Goal: Information Seeking & Learning: Find specific fact

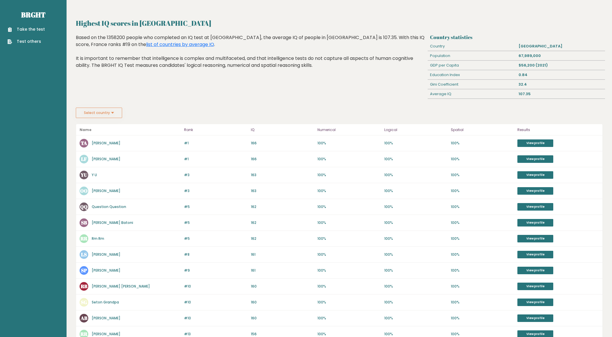
click at [107, 110] on button "Select country" at bounding box center [99, 113] width 46 height 10
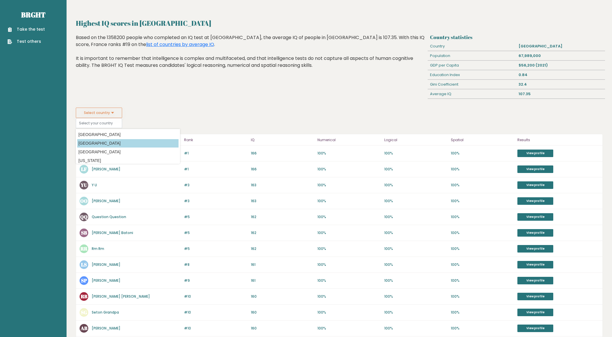
click at [109, 139] on option "[GEOGRAPHIC_DATA]" at bounding box center [127, 143] width 101 height 8
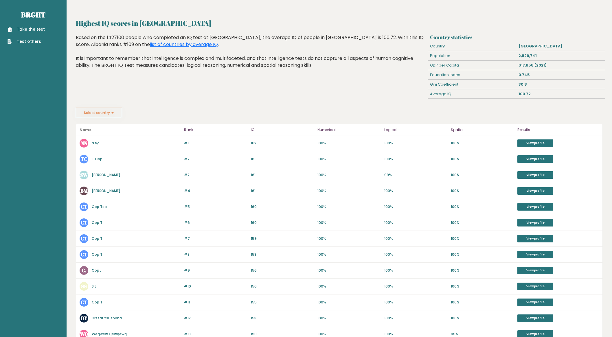
click at [103, 112] on button "Select country" at bounding box center [99, 113] width 46 height 10
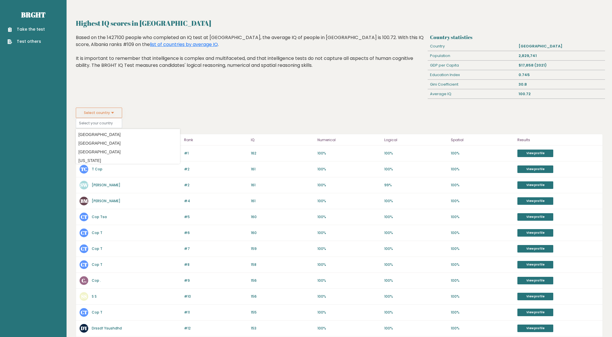
click at [103, 112] on button "Select country" at bounding box center [99, 113] width 46 height 10
click at [118, 146] on option "United States of America" at bounding box center [127, 143] width 101 height 8
type input "United States of America"
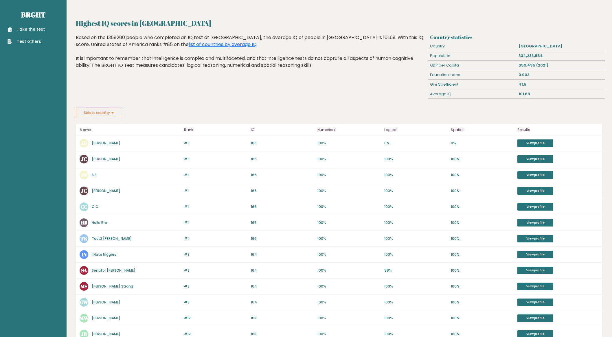
scroll to position [40, 0]
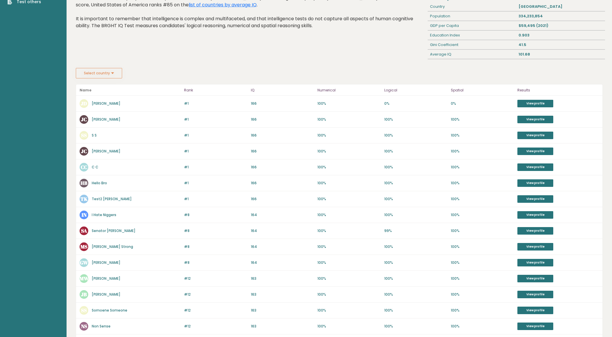
click at [105, 213] on link "I Hate Niggers" at bounding box center [104, 214] width 25 height 5
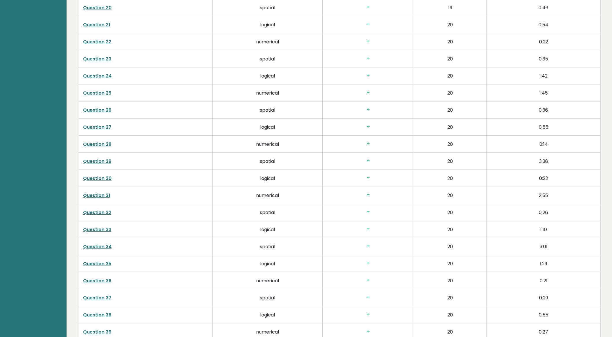
scroll to position [1275, 0]
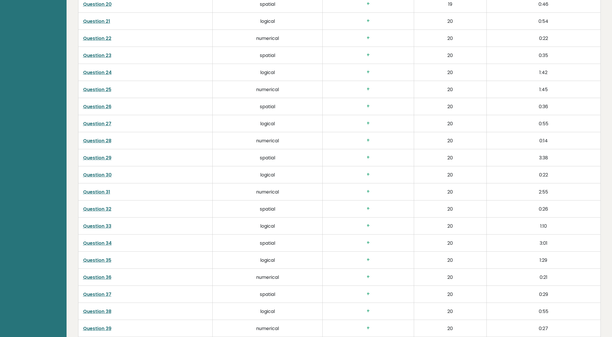
click at [106, 106] on link "Question 26" at bounding box center [97, 106] width 28 height 7
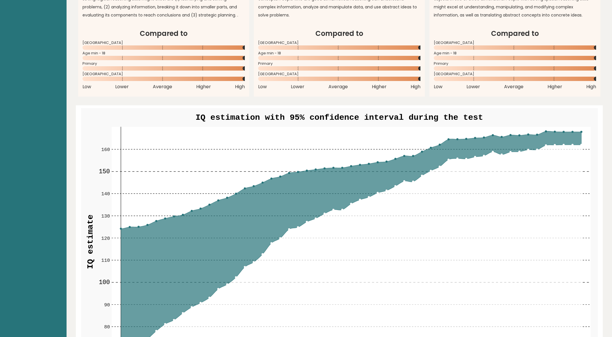
scroll to position [500, 0]
